Goal: Book appointment/travel/reservation

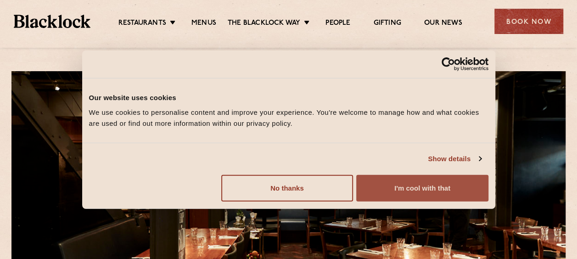
click at [385, 188] on button "I'm cool with that" at bounding box center [422, 188] width 132 height 27
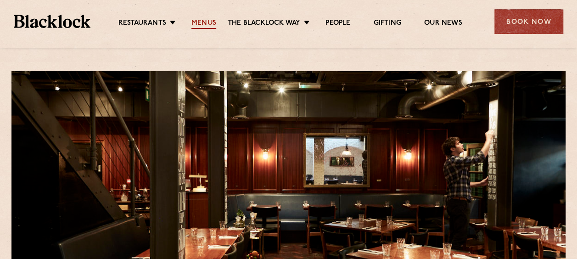
click at [208, 28] on link "Menus" at bounding box center [204, 24] width 25 height 10
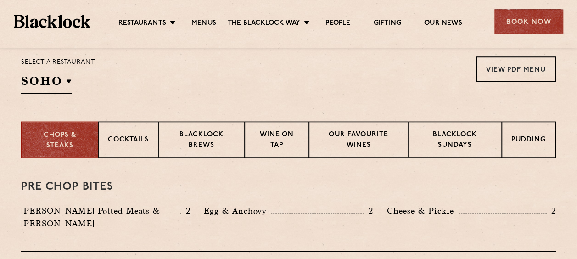
scroll to position [305, 0]
click at [447, 151] on div "Blacklock Sundays" at bounding box center [455, 139] width 94 height 37
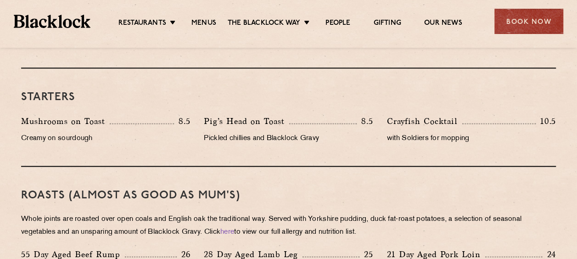
scroll to position [419, 0]
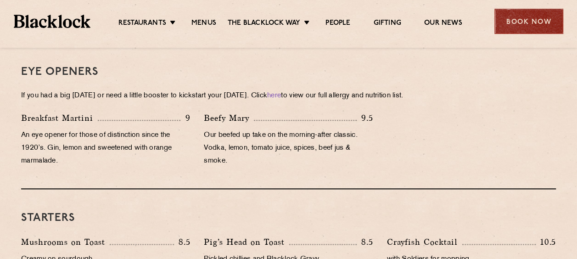
click at [503, 25] on div "Book Now" at bounding box center [529, 21] width 69 height 25
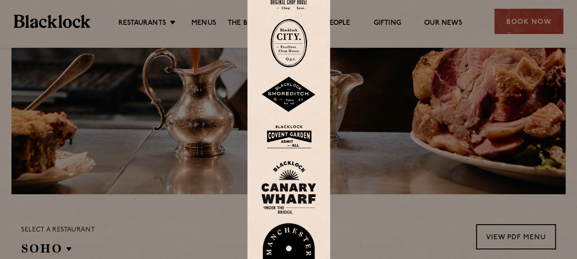
scroll to position [0, 0]
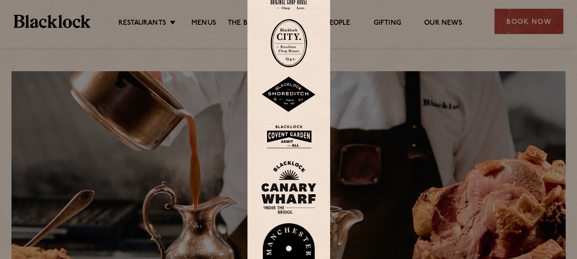
click at [173, 36] on div at bounding box center [288, 129] width 577 height 259
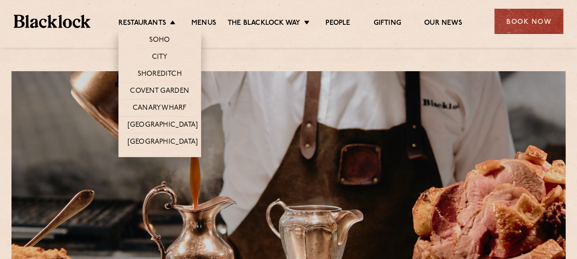
click at [177, 23] on li "Restaurants Soho City Shoreditch Covent Garden Canary Wharf Manchester Birmingh…" at bounding box center [150, 24] width 62 height 10
click at [165, 41] on link "Soho" at bounding box center [159, 41] width 21 height 10
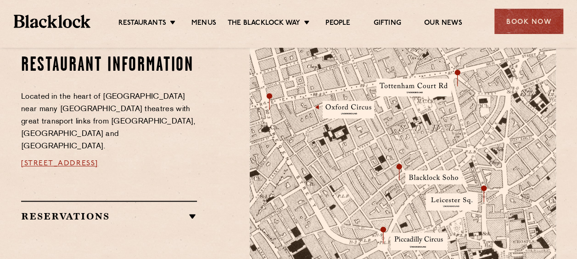
scroll to position [513, 0]
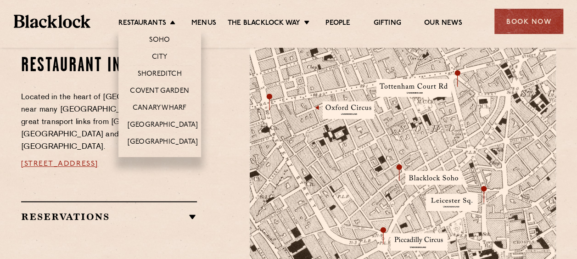
click at [175, 28] on li "Restaurants Soho City Shoreditch Covent Garden Canary Wharf Manchester Birmingh…" at bounding box center [150, 24] width 62 height 10
click at [154, 60] on link "City" at bounding box center [160, 58] width 16 height 10
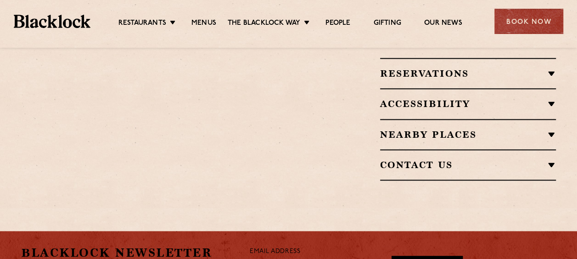
scroll to position [605, 0]
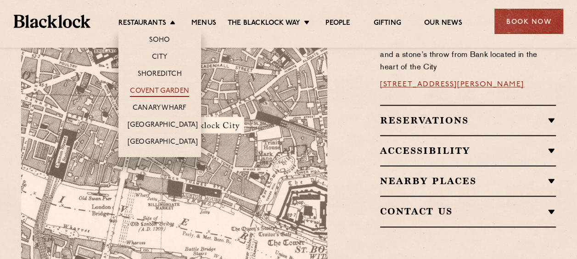
click at [161, 89] on link "Covent Garden" at bounding box center [159, 92] width 59 height 10
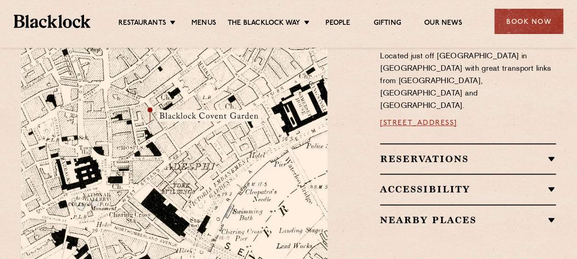
scroll to position [551, 0]
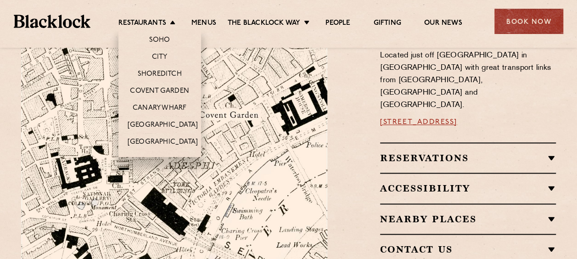
click at [165, 102] on li "Canary Wharf" at bounding box center [160, 107] width 83 height 17
click at [166, 104] on link "Canary Wharf" at bounding box center [160, 109] width 54 height 10
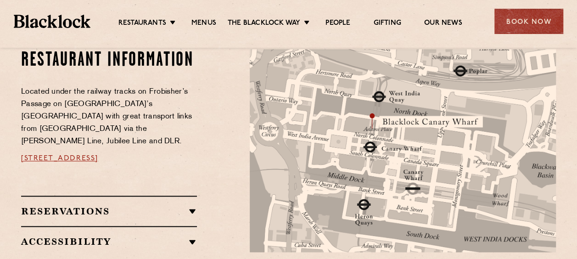
scroll to position [505, 0]
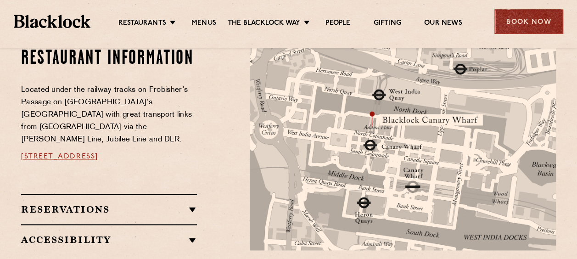
click at [542, 26] on div "Book Now" at bounding box center [529, 21] width 69 height 25
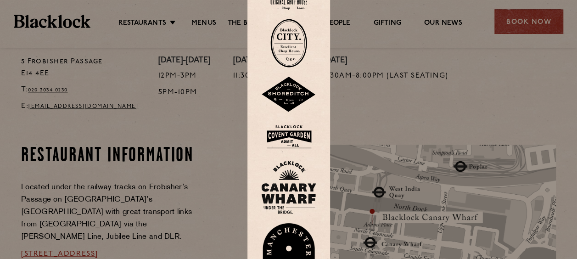
scroll to position [407, 0]
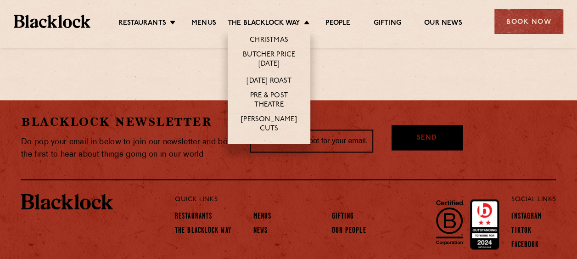
scroll to position [562, 0]
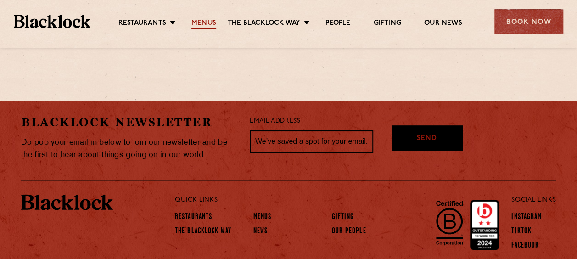
click at [201, 26] on link "Menus" at bounding box center [204, 24] width 25 height 10
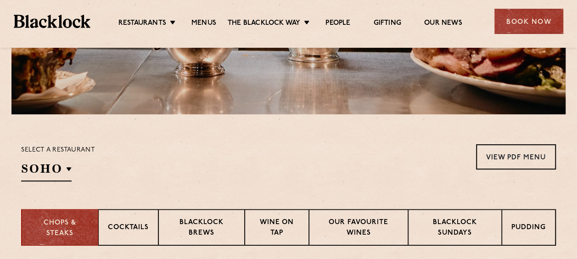
scroll to position [217, 0]
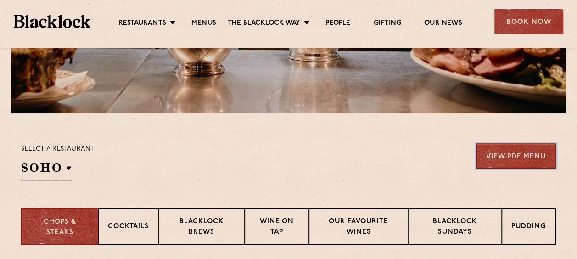
click at [548, 153] on link "View PDF Menu" at bounding box center [516, 155] width 80 height 25
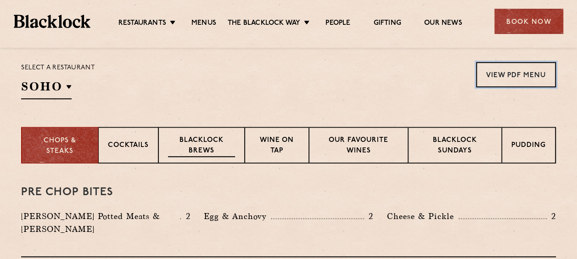
scroll to position [305, 0]
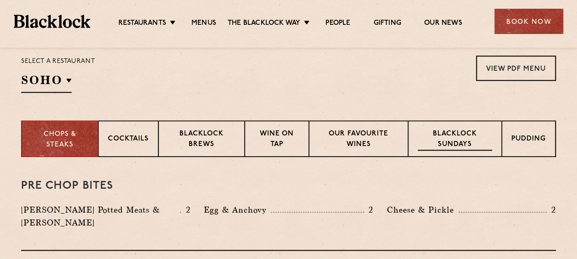
click at [440, 133] on p "Blacklock Sundays" at bounding box center [455, 140] width 74 height 22
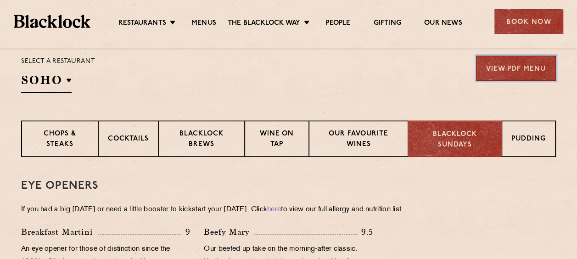
click at [504, 64] on link "View PDF Menu" at bounding box center [516, 68] width 80 height 25
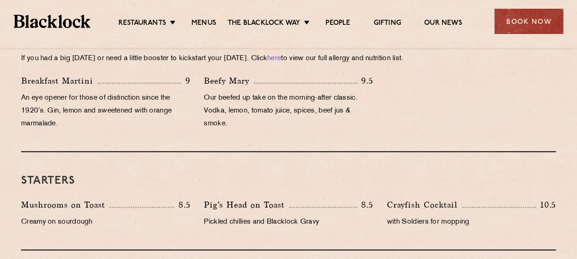
scroll to position [458, 0]
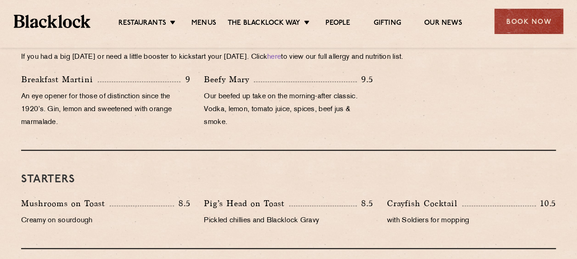
click at [334, 159] on div "Starters Mushrooms on Toast 8.5 Creamy on sourdough Pig’s Head on Toast 8.5 Pic…" at bounding box center [288, 200] width 535 height 98
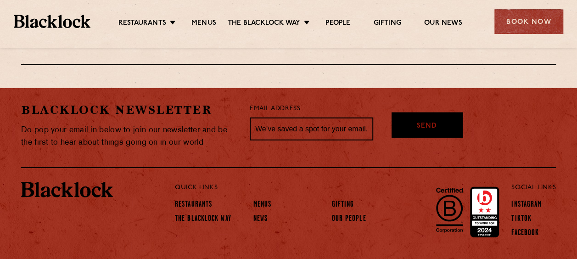
scroll to position [1156, 0]
